Goal: Transaction & Acquisition: Purchase product/service

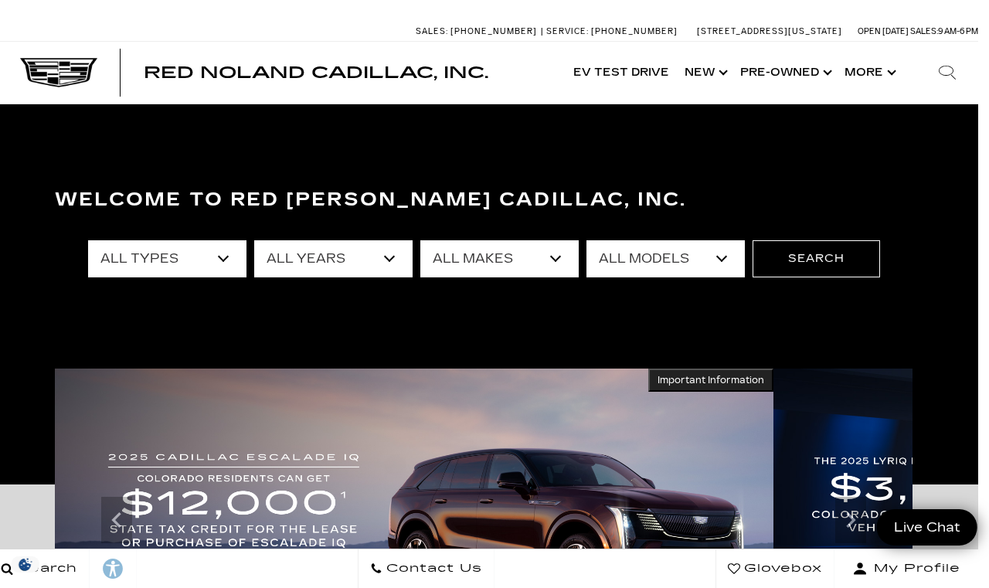
scroll to position [0, 12]
click at [223, 259] on select "All Types New Used Certified Used Demo" at bounding box center [166, 258] width 158 height 37
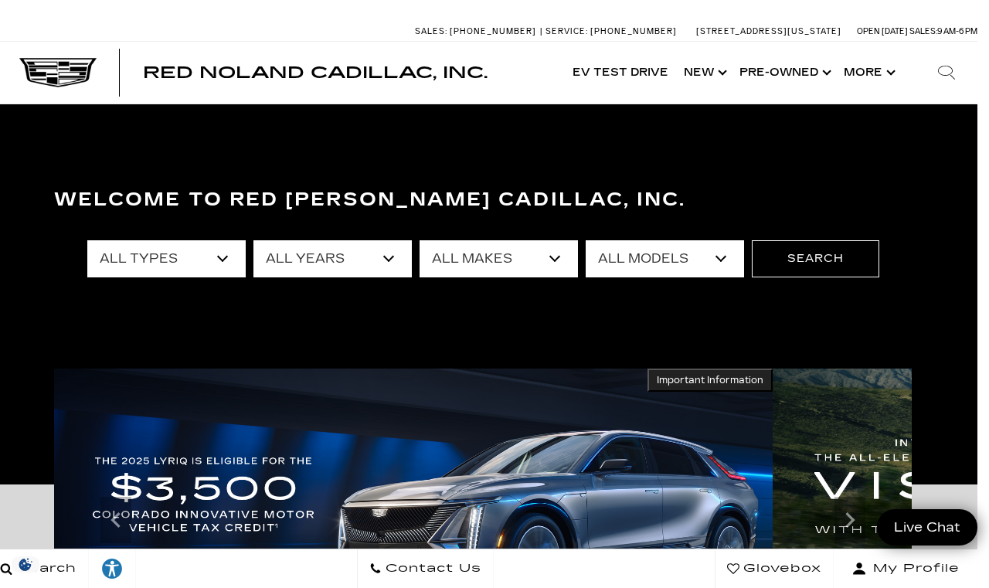
select select "New"
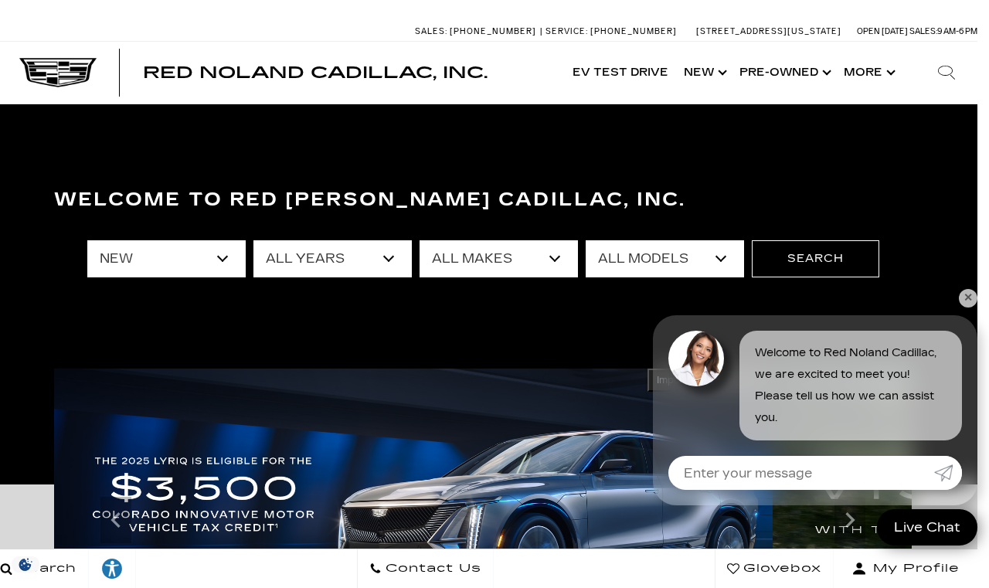
click at [385, 258] on select "All Years 2026 2025 2024" at bounding box center [332, 258] width 158 height 37
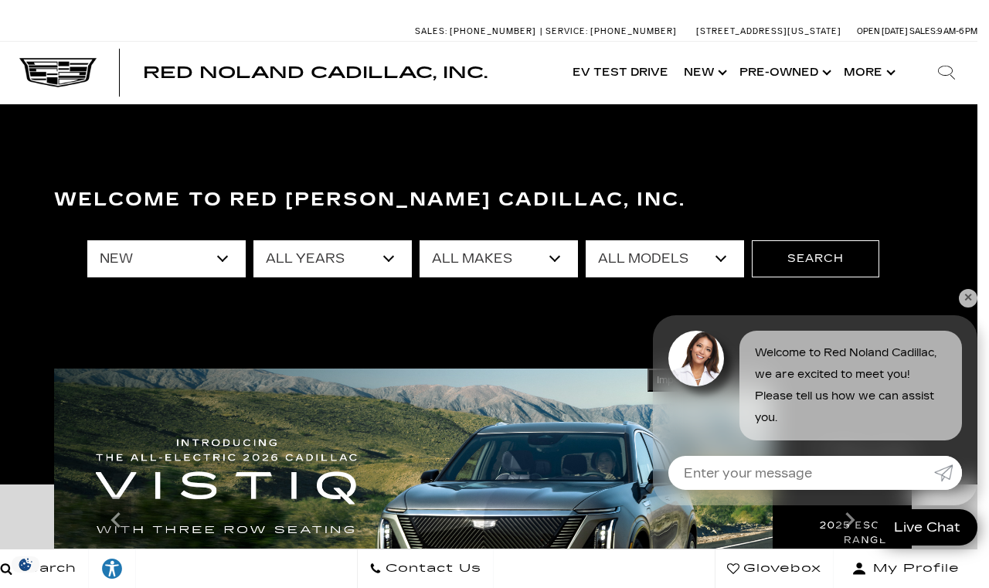
click at [574, 269] on select "All Makes Cadillac" at bounding box center [499, 258] width 158 height 37
select select "Cadillac"
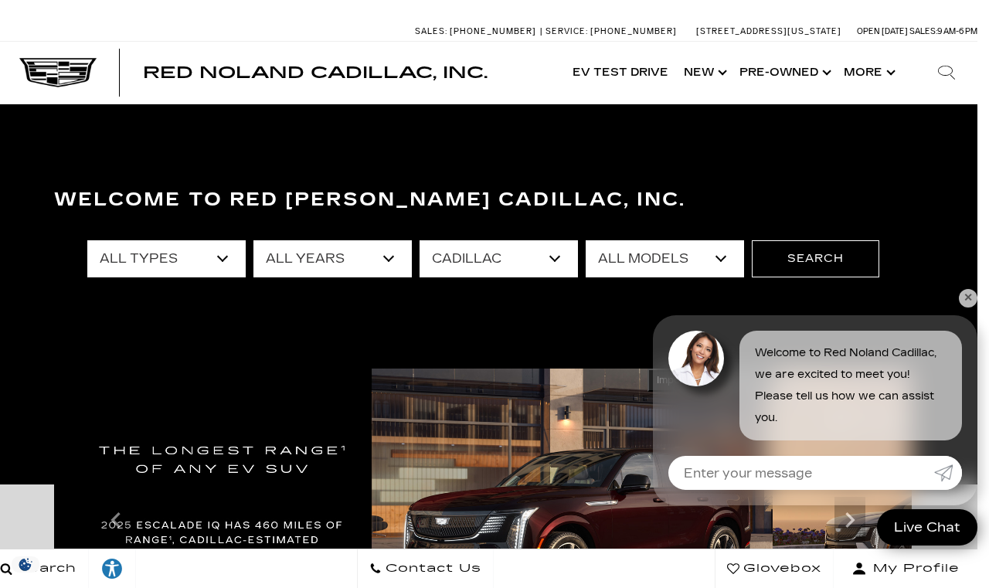
click at [726, 261] on select "All Models CT4 CT5 Escalade Escalade ESV ESCALADE IQ ESCALADE IQL LYRIQ OPTIQ V…" at bounding box center [665, 258] width 158 height 37
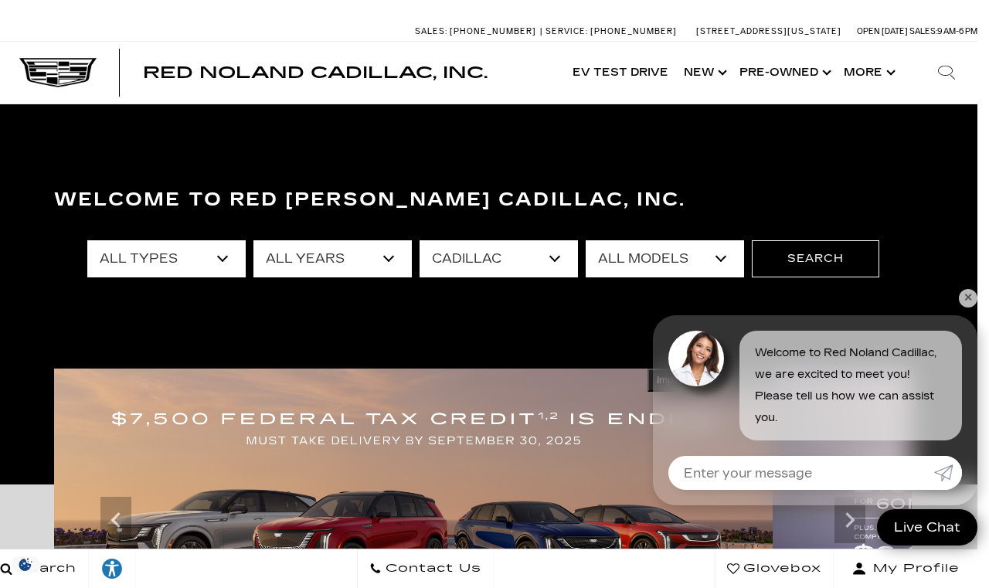
select select "CT4"
click at [741, 267] on select "All Models CT4 CT5 Escalade Escalade ESV ESCALADE IQ ESCALADE IQL LYRIQ OPTIQ V…" at bounding box center [665, 258] width 158 height 37
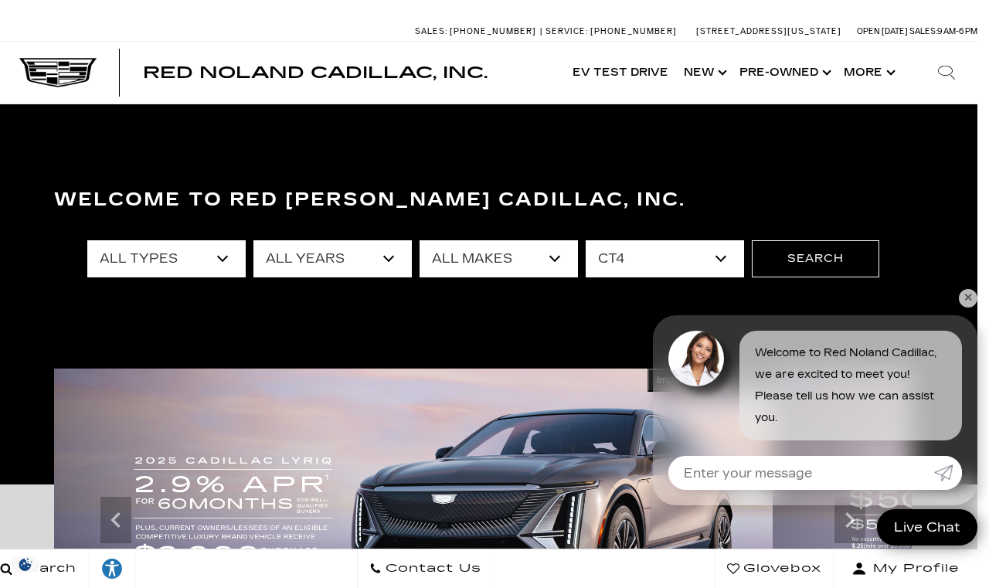
click at [816, 268] on button "Search" at bounding box center [815, 258] width 127 height 37
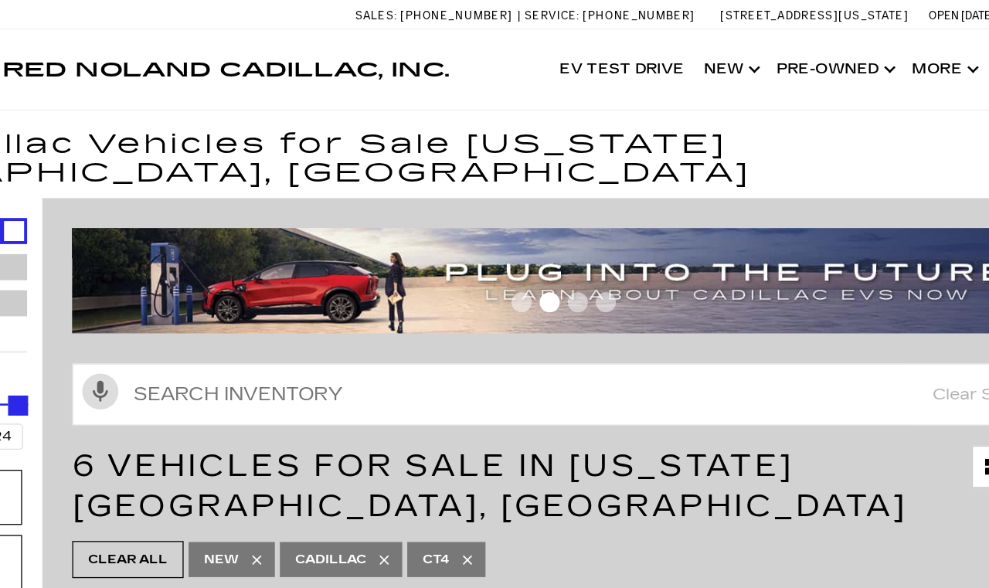
scroll to position [0, 5]
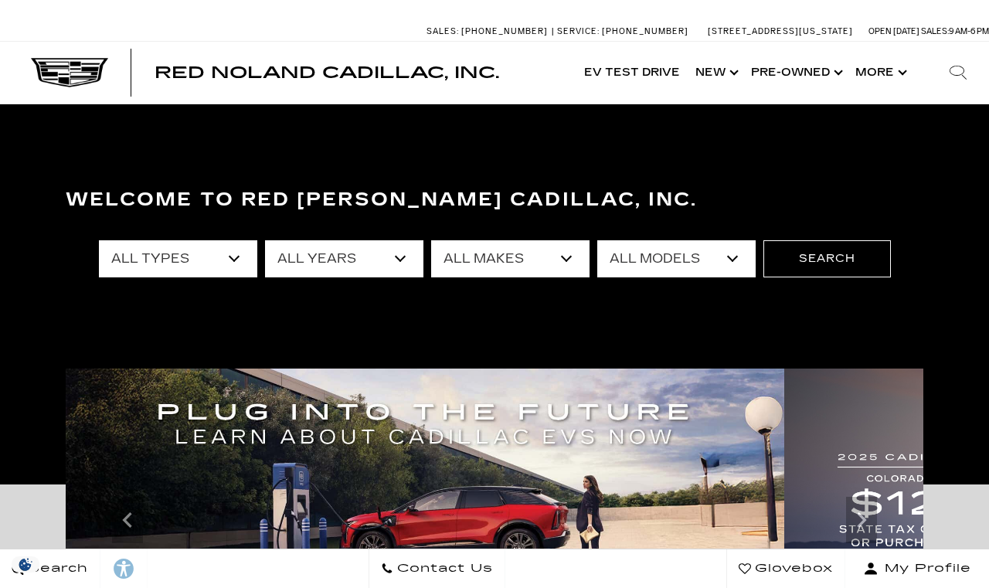
scroll to position [8, 12]
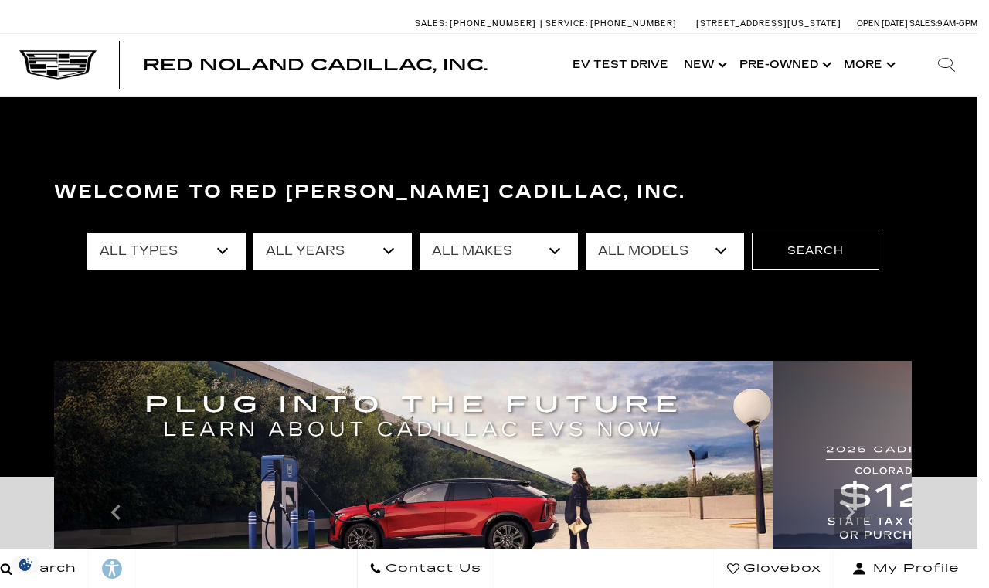
click at [556, 262] on select "All Makes Audi BMW Cadillac Chevrolet Dodge Ford GMC Honda Jeep Lexus Mercedes-…" at bounding box center [499, 251] width 158 height 37
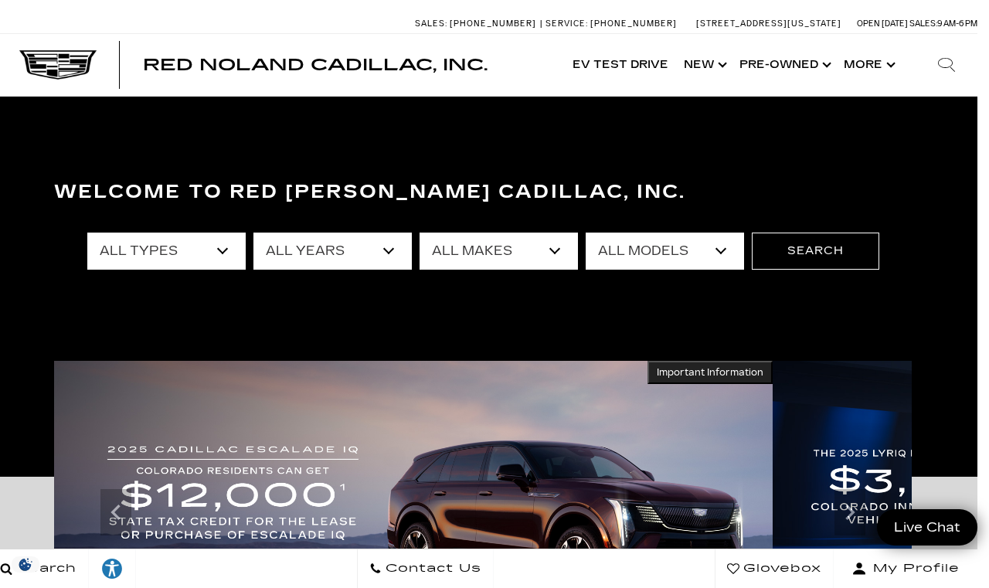
click at [732, 252] on select "All Models Colorado Corvette Grand Sport Crosstrek Crown Signia CT4 CT5 Durango…" at bounding box center [665, 251] width 158 height 37
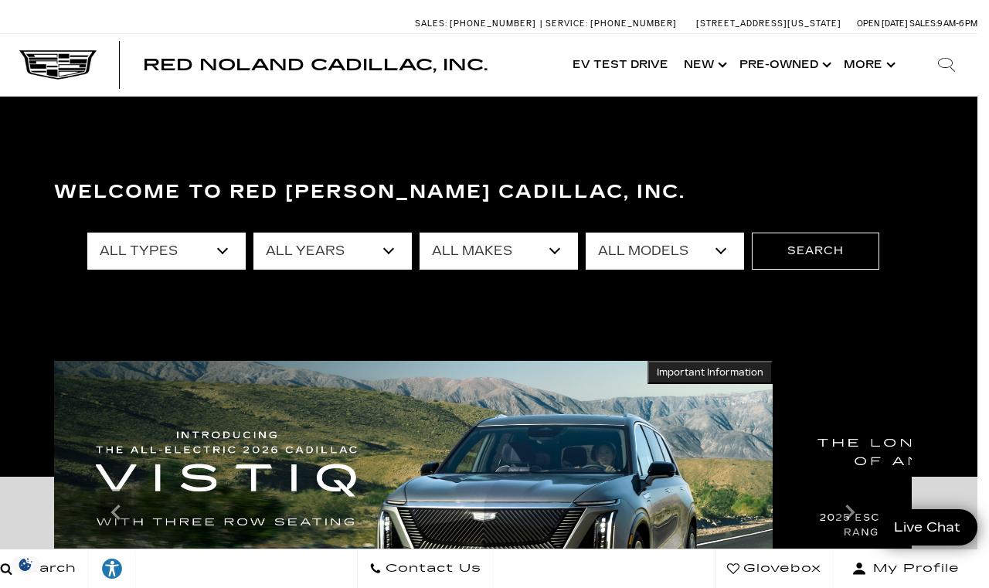
select select "CT5"
click at [827, 249] on button "Search" at bounding box center [815, 251] width 127 height 37
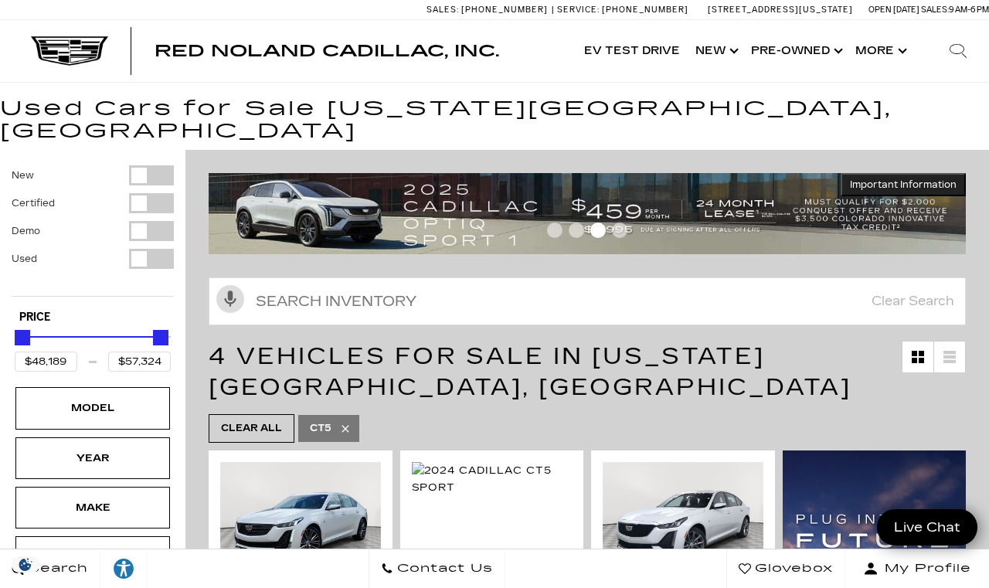
click at [58, 399] on div "Model" at bounding box center [92, 407] width 77 height 17
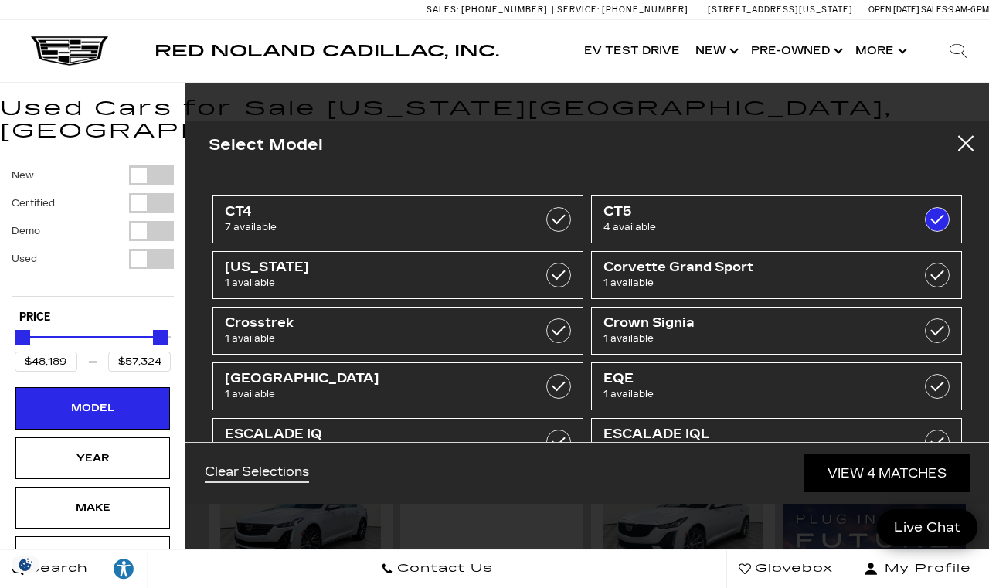
click at [87, 165] on button "New" at bounding box center [93, 175] width 162 height 20
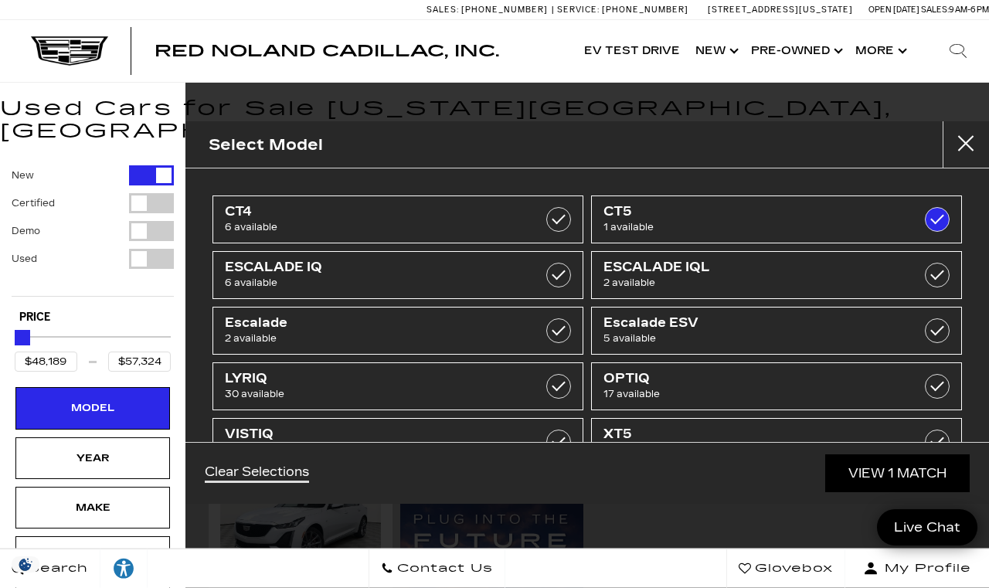
type input "$54,178"
click at [874, 222] on span "1 available" at bounding box center [750, 226] width 294 height 15
type input "$50,049"
type input "$179,434"
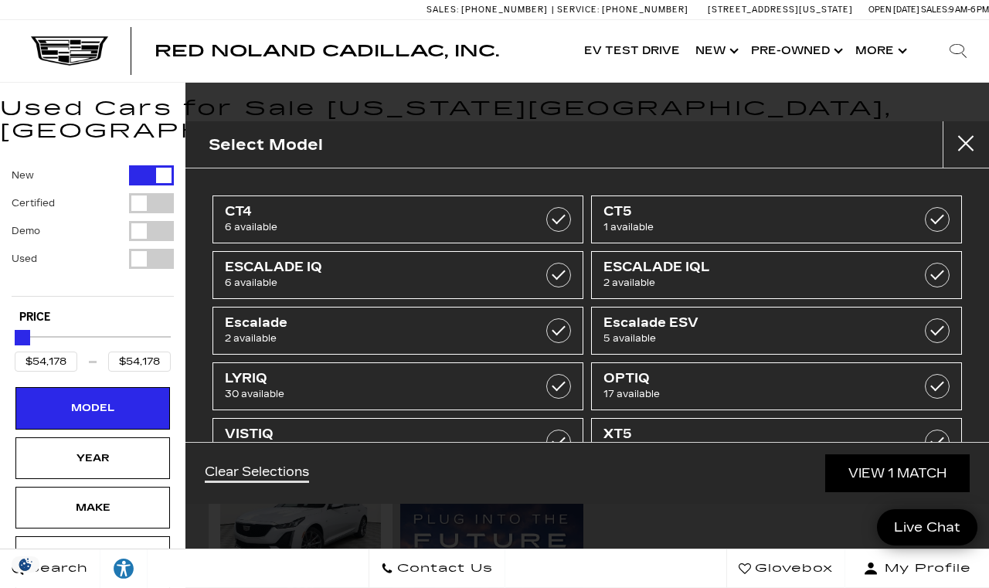
checkbox input "false"
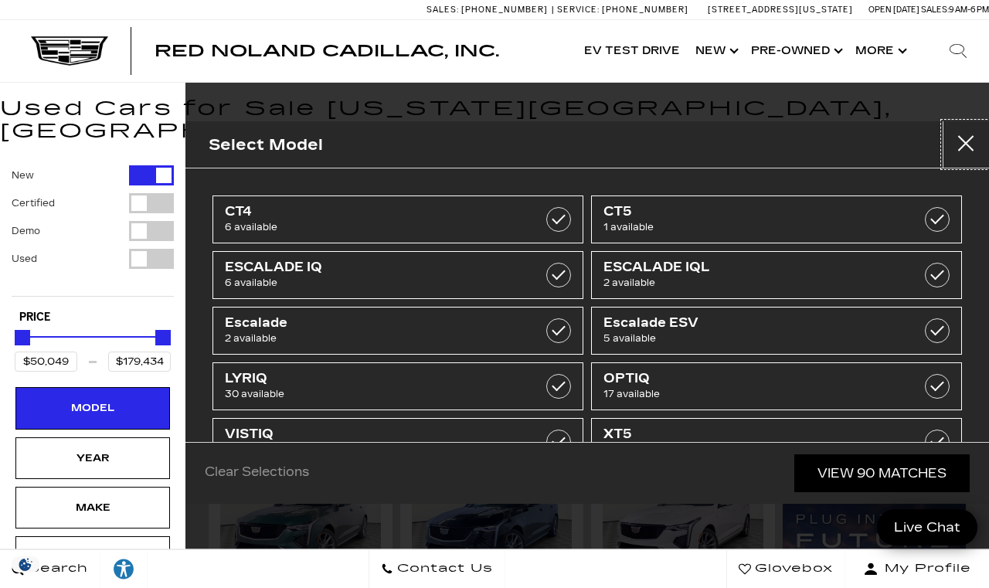
click at [959, 154] on button "Close" at bounding box center [966, 144] width 46 height 46
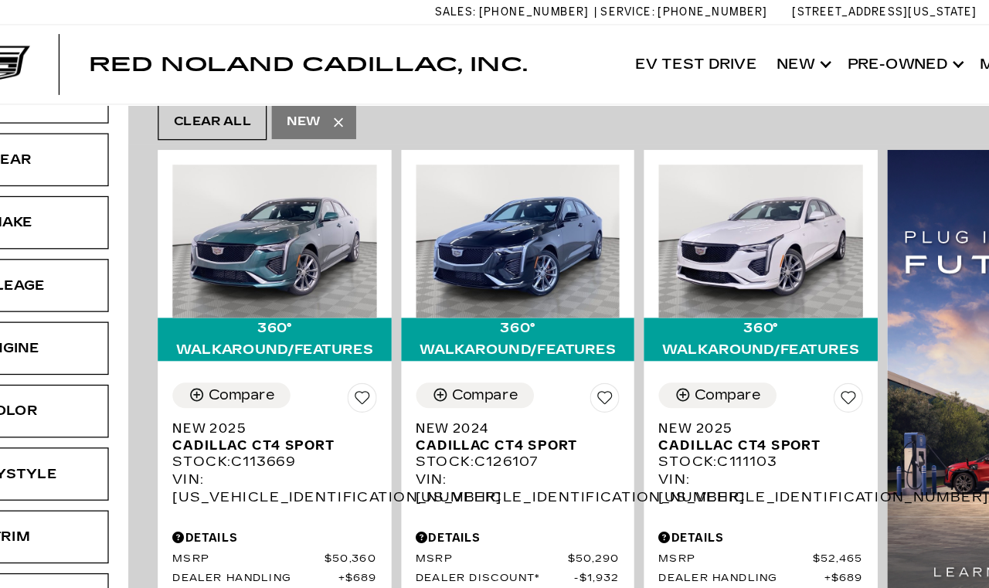
scroll to position [301, 0]
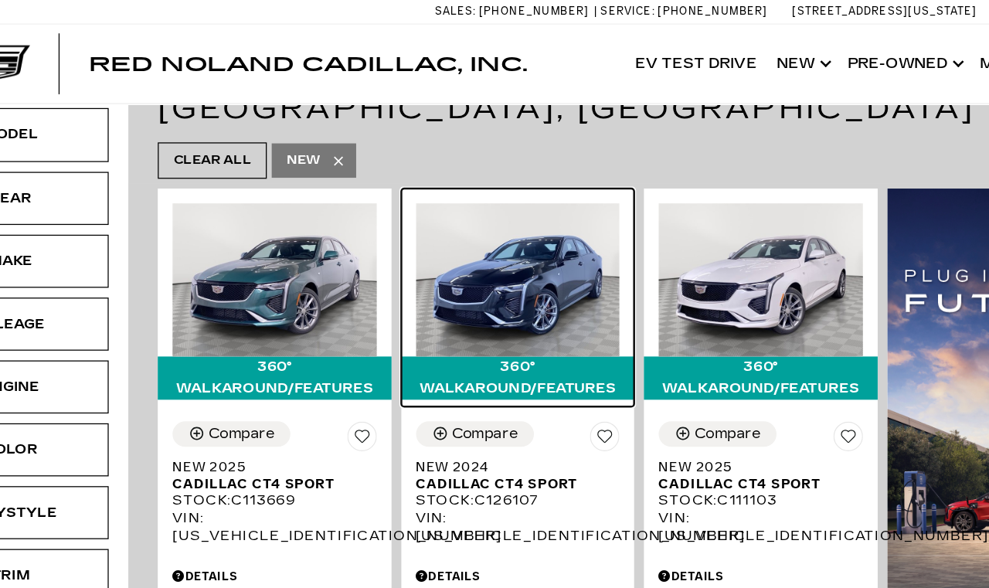
click at [400, 281] on div "360° WalkAround/Features" at bounding box center [492, 298] width 184 height 34
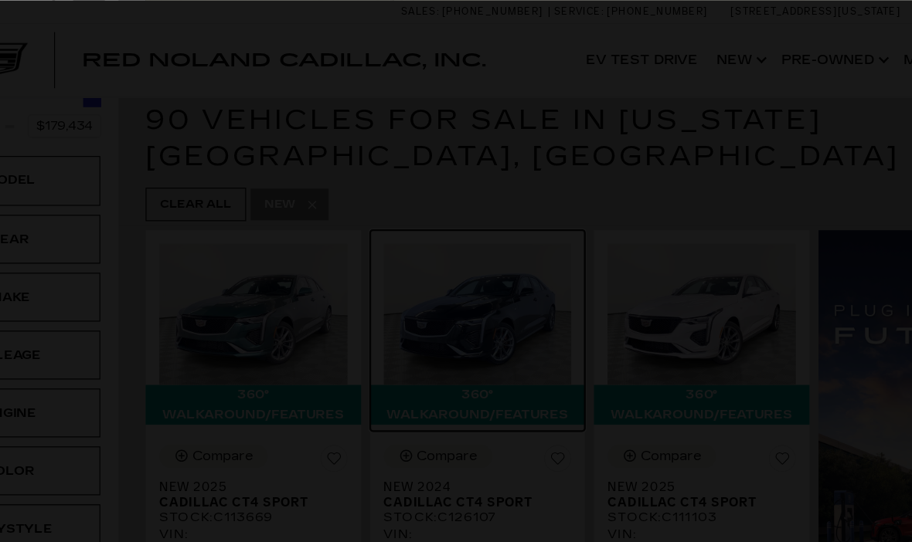
scroll to position [0, 0]
